Goal: Find specific page/section: Find specific page/section

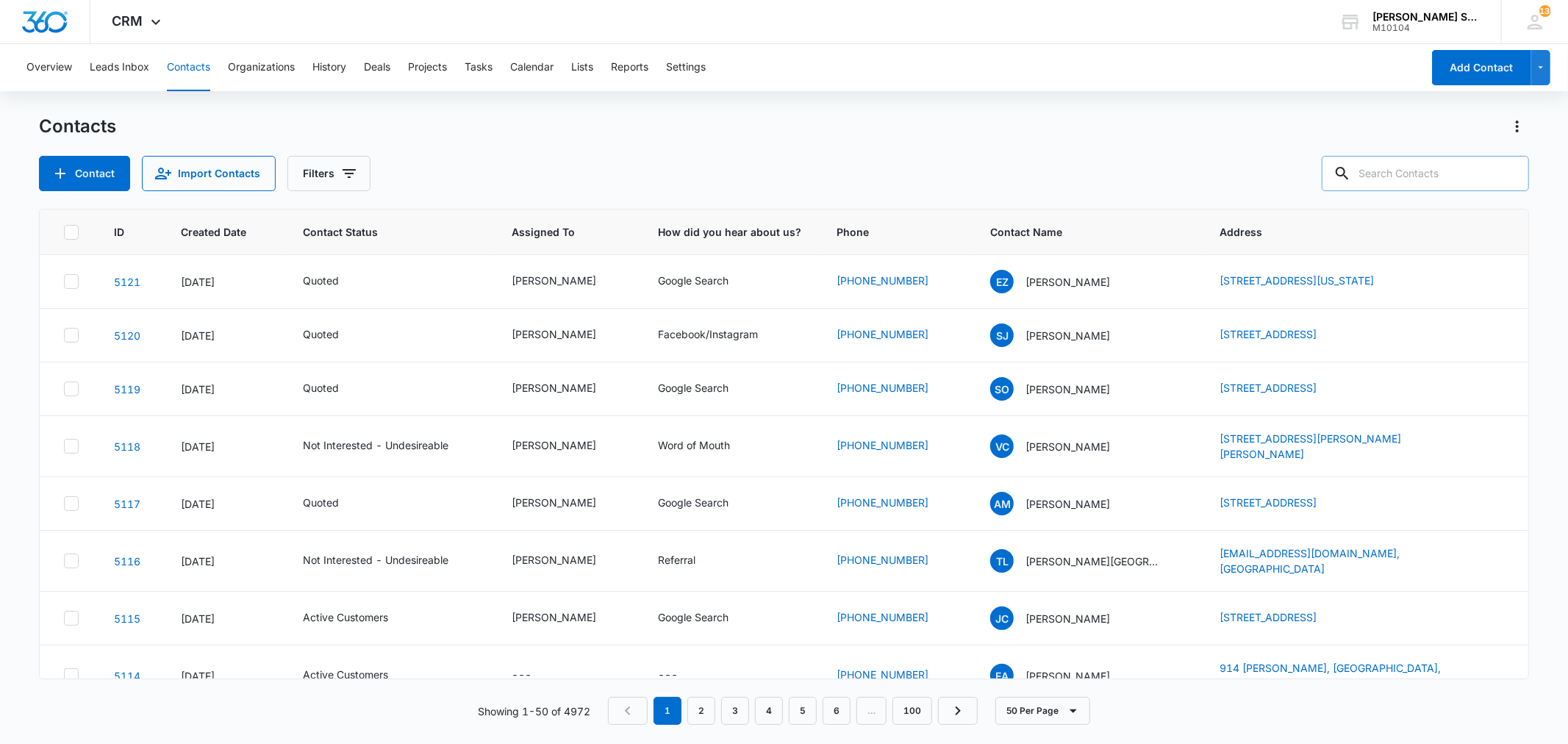
click at [1380, 178] on input "text" at bounding box center [1425, 173] width 207 height 35
type input "[PERSON_NAME]"
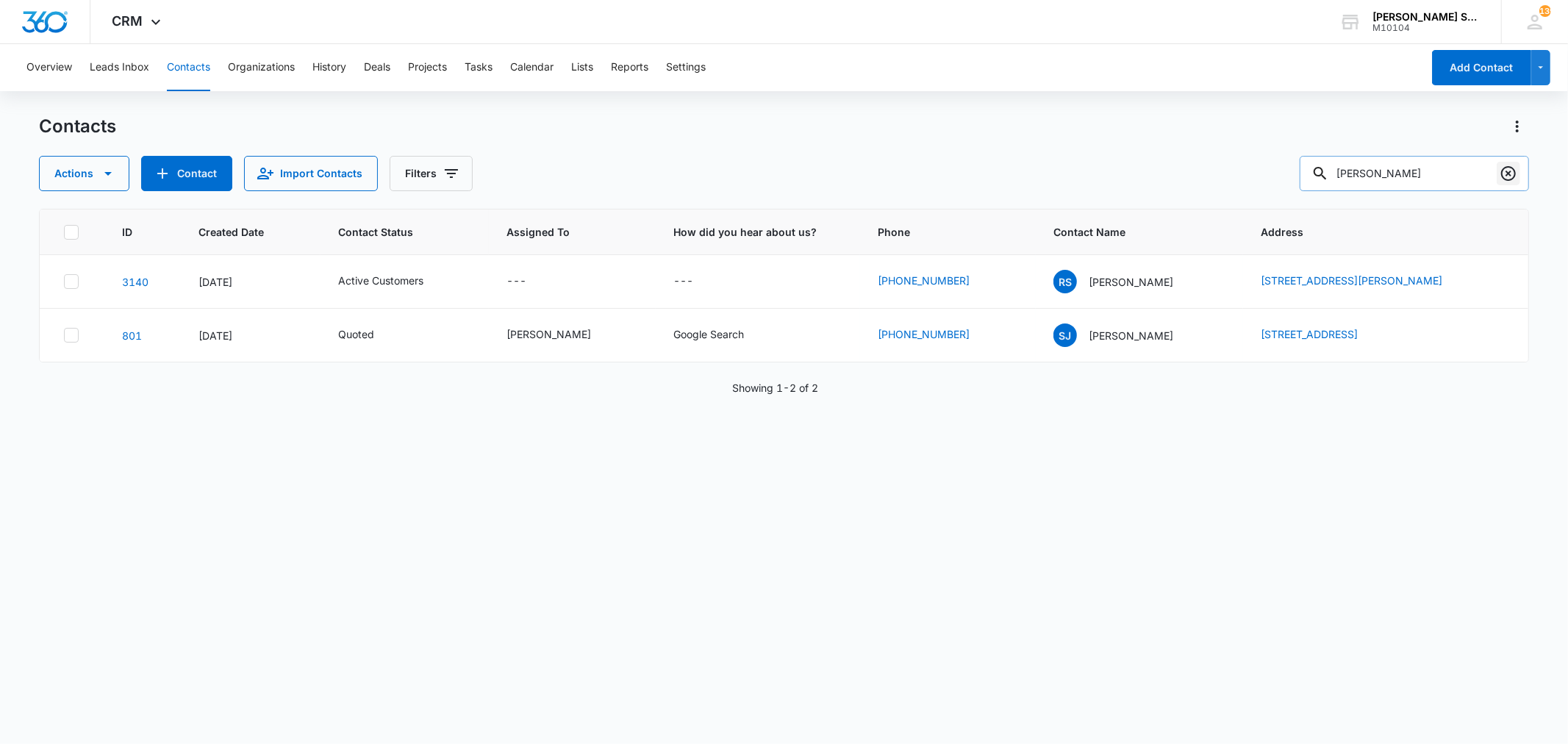
click at [1504, 177] on icon "Clear" at bounding box center [1508, 174] width 17 height 17
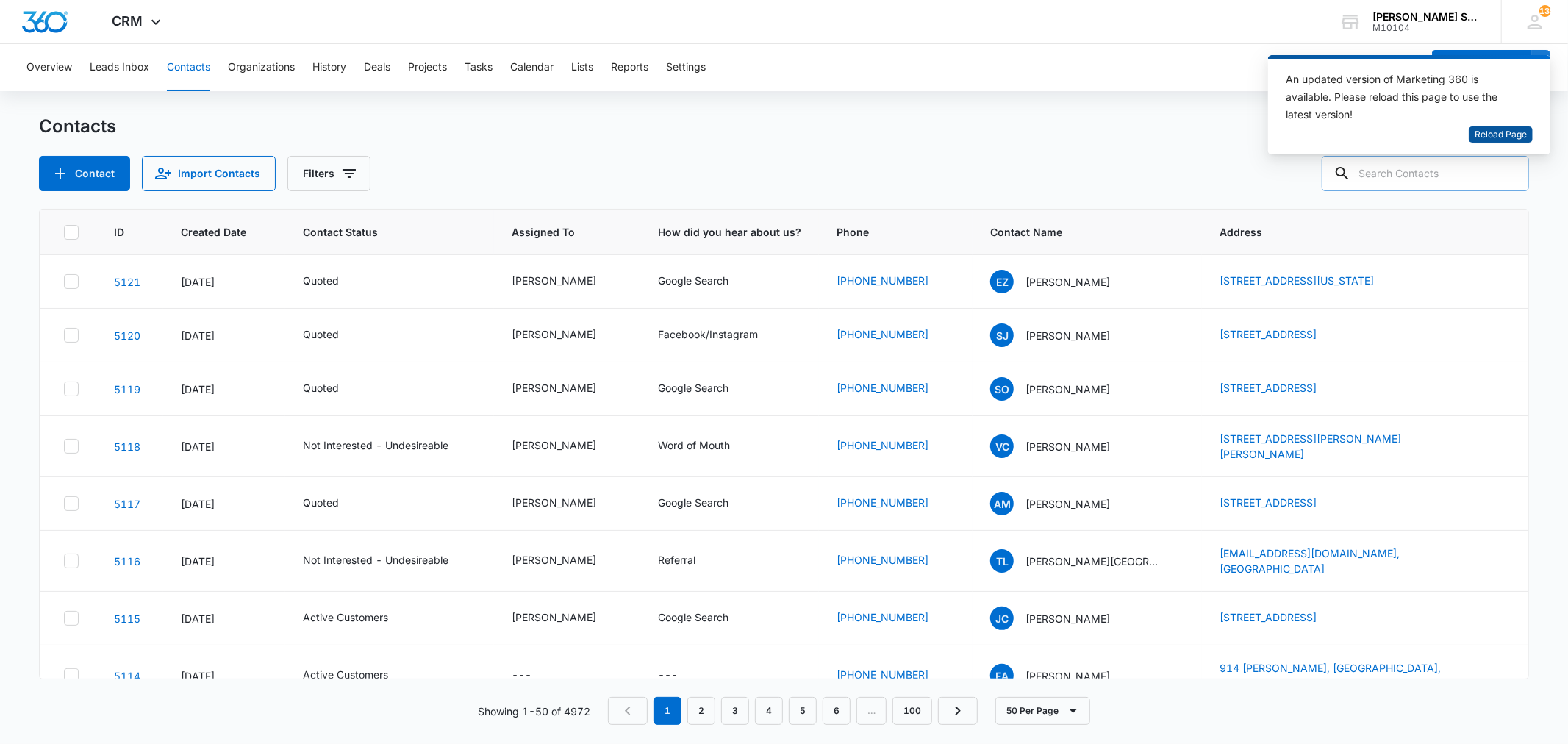
click at [1475, 126] on button "Reload Page" at bounding box center [1500, 135] width 64 height 17
